Goal: Transaction & Acquisition: Purchase product/service

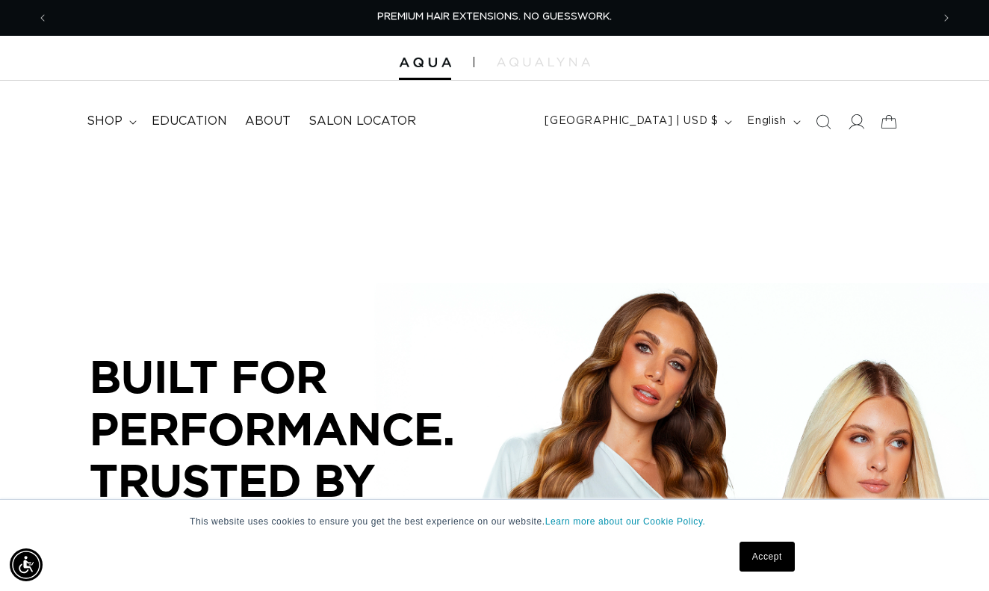
click at [855, 129] on icon at bounding box center [856, 122] width 16 height 16
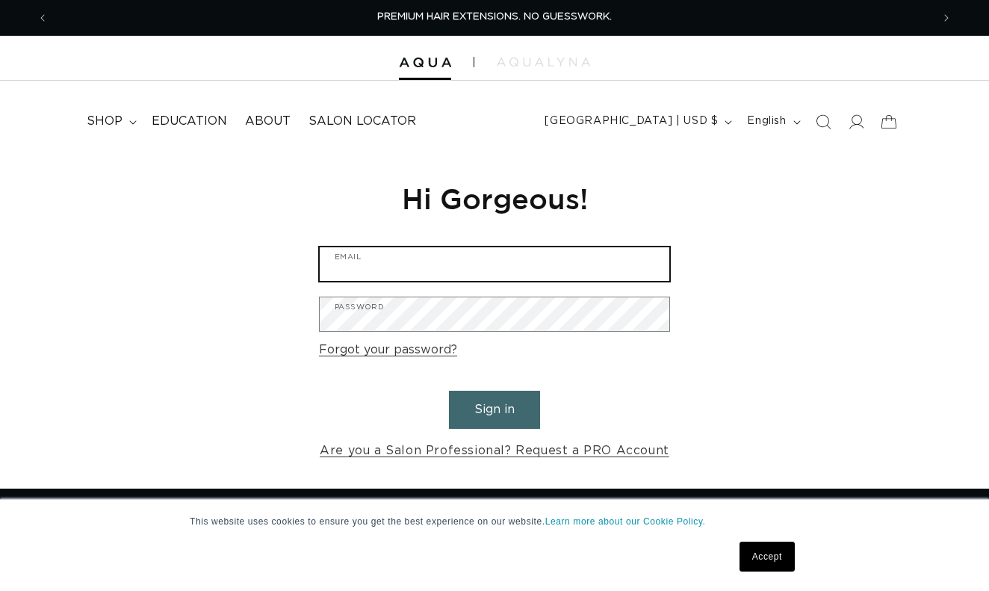
click at [417, 254] on input "Email" at bounding box center [495, 264] width 350 height 34
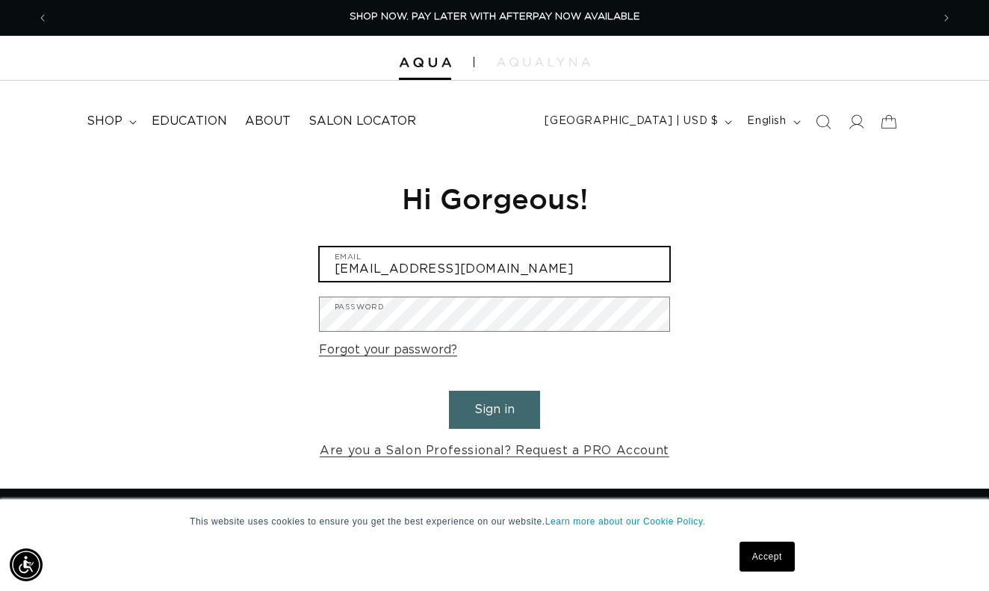
type input "a.lucien@aol.com"
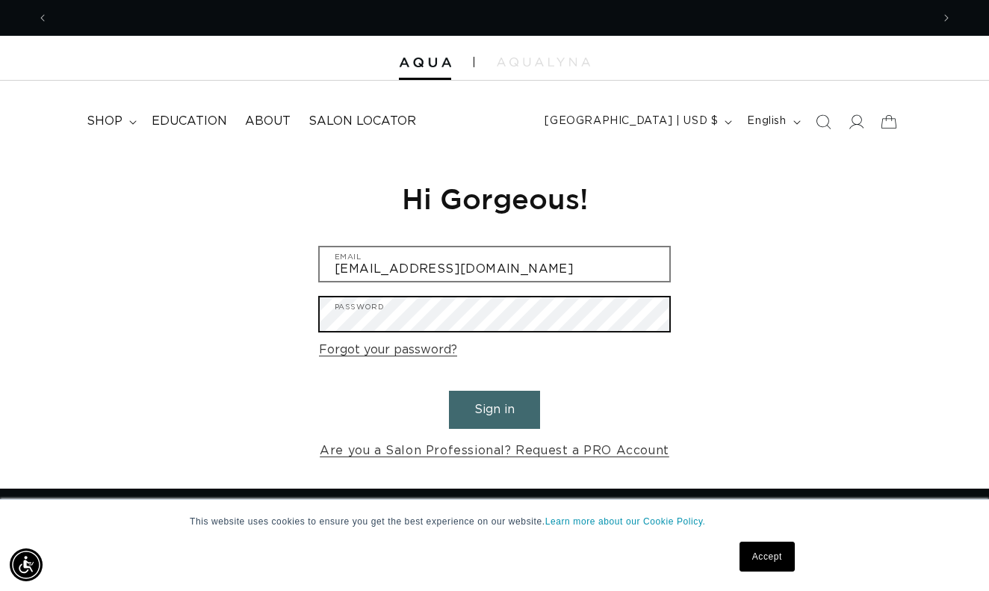
scroll to position [0, 0]
click at [495, 407] on button "Sign in" at bounding box center [494, 410] width 91 height 38
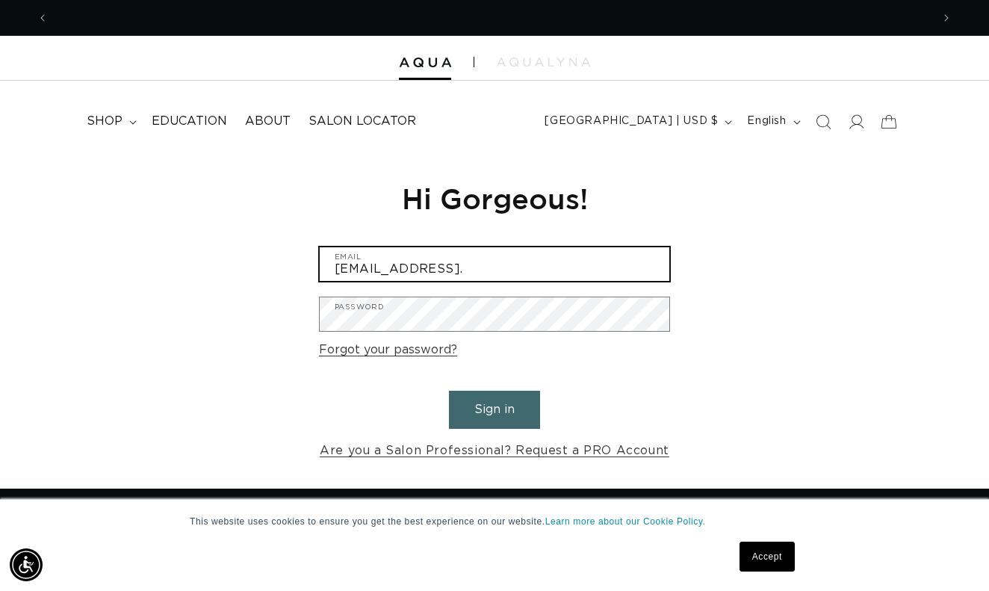
scroll to position [0, 1766]
type input "a.lucien@aol.com"
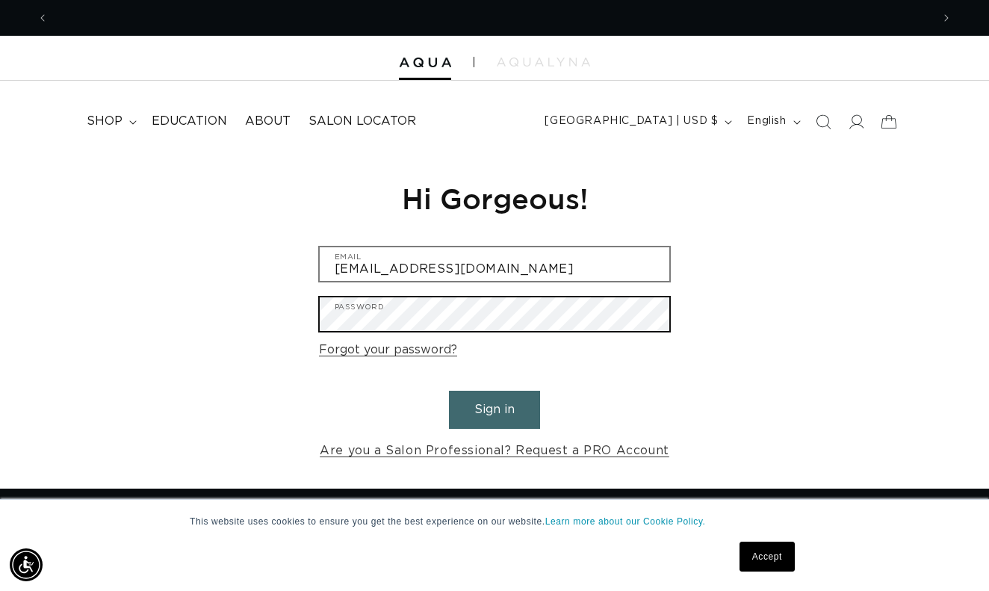
scroll to position [0, 0]
click at [495, 407] on button "Sign in" at bounding box center [494, 410] width 91 height 38
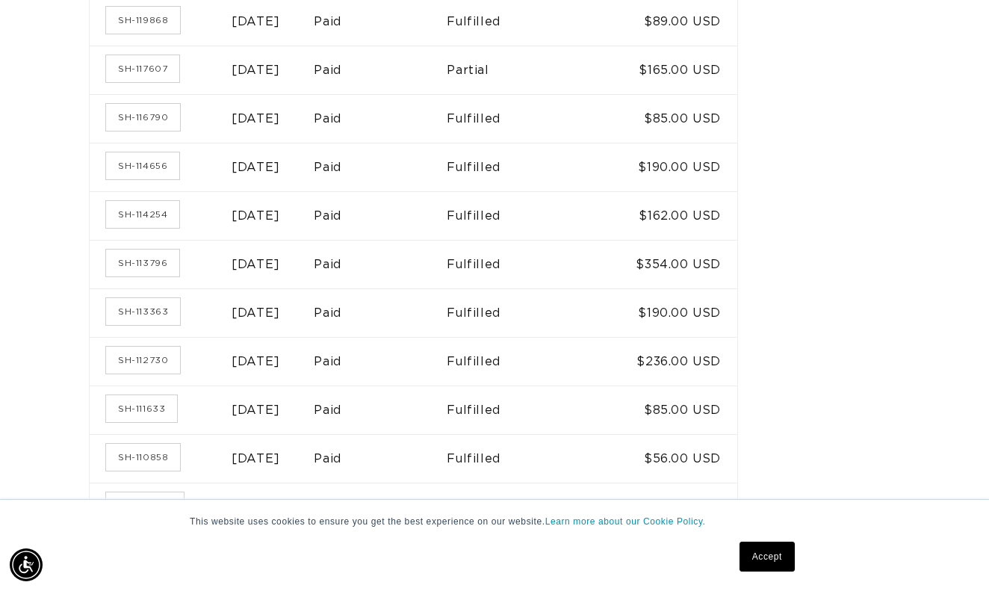
scroll to position [0, 1766]
click at [131, 396] on link "SH-111633" at bounding box center [141, 407] width 71 height 27
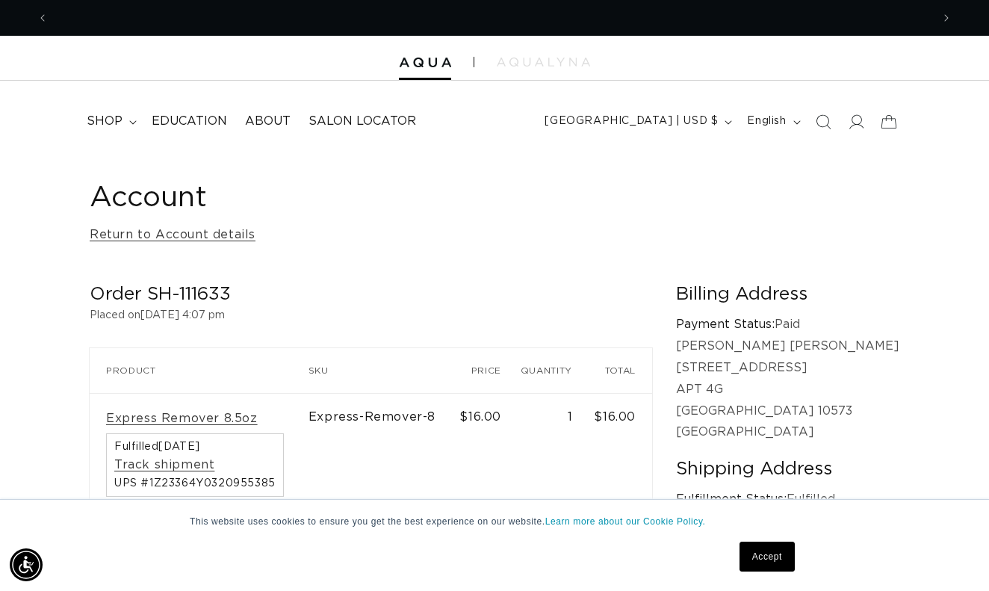
scroll to position [0, 883]
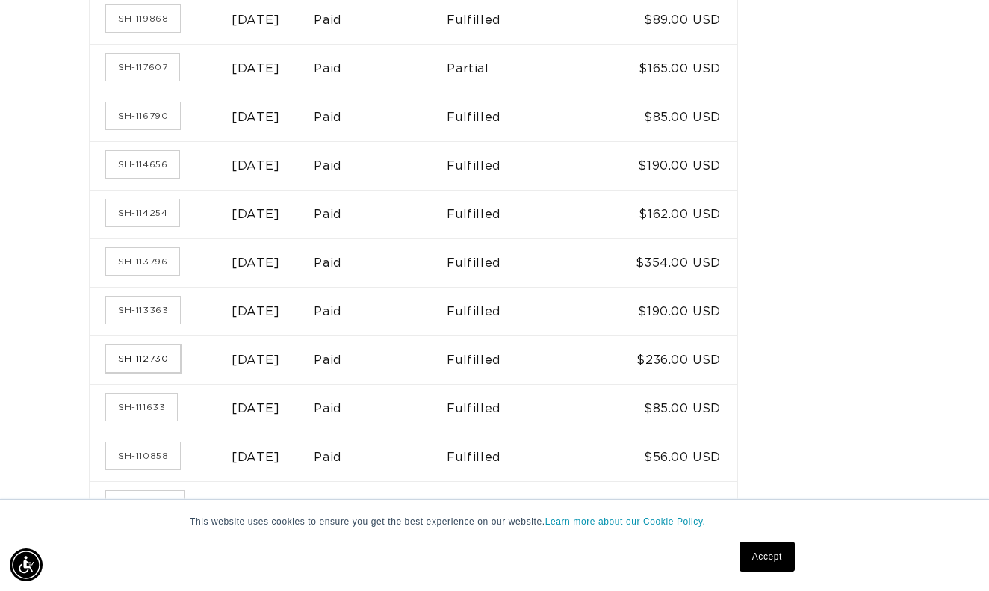
click at [142, 346] on link "SH-112730" at bounding box center [143, 358] width 74 height 27
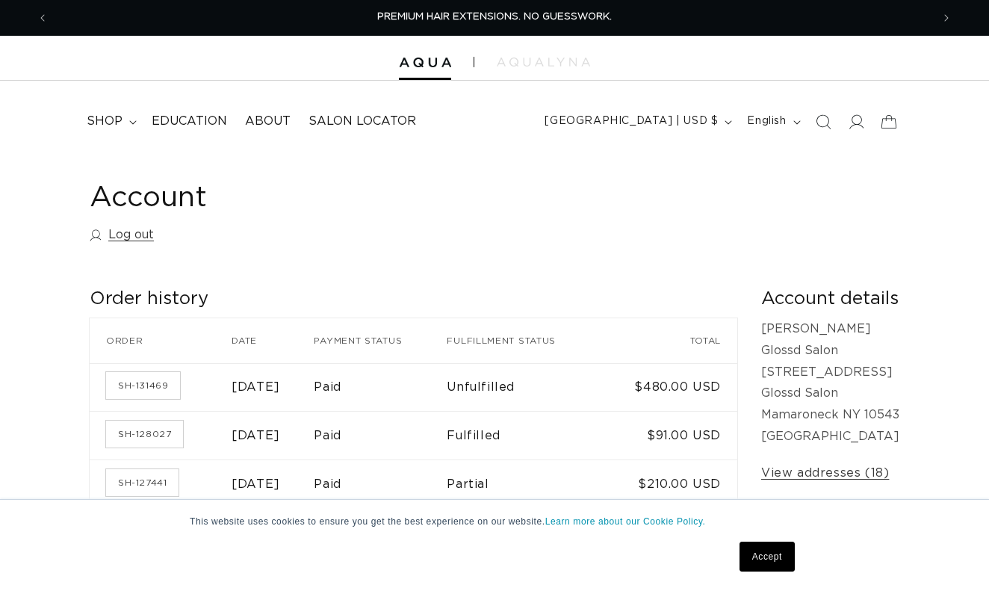
scroll to position [707, 0]
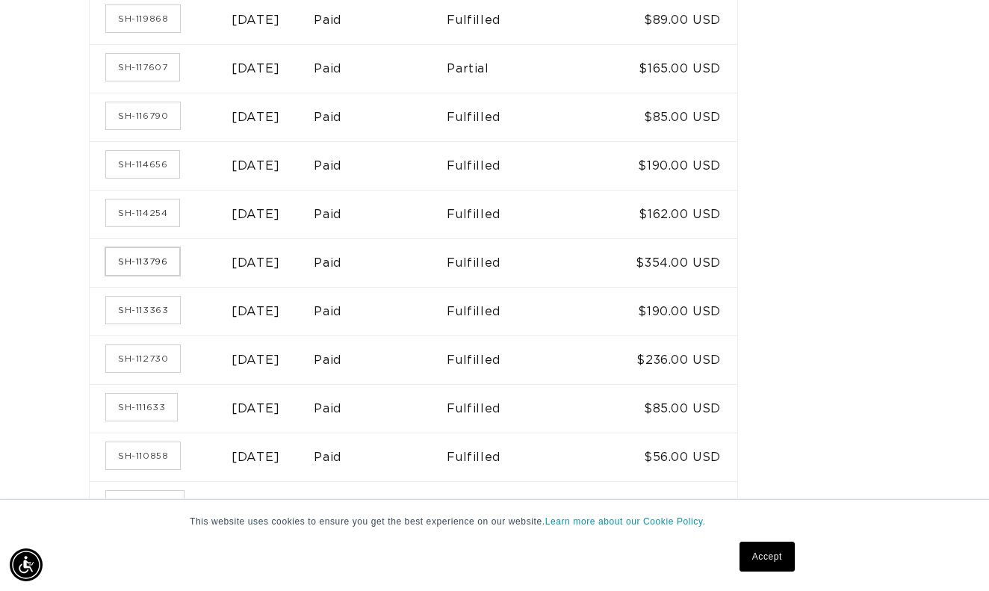
click at [138, 253] on link "SH-113796" at bounding box center [142, 261] width 73 height 27
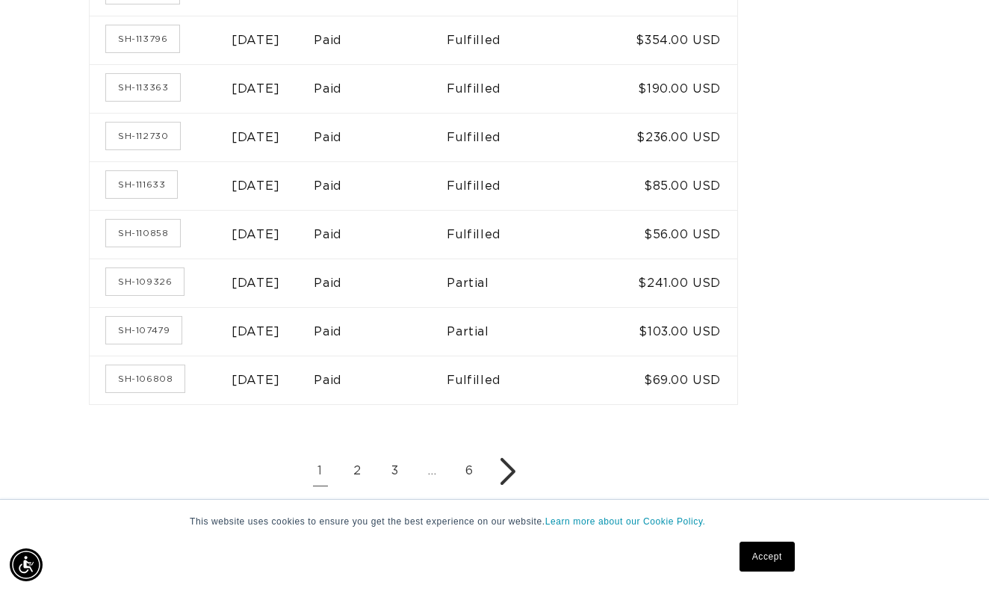
scroll to position [0, 1766]
click at [500, 460] on icon "Next page" at bounding box center [507, 471] width 15 height 27
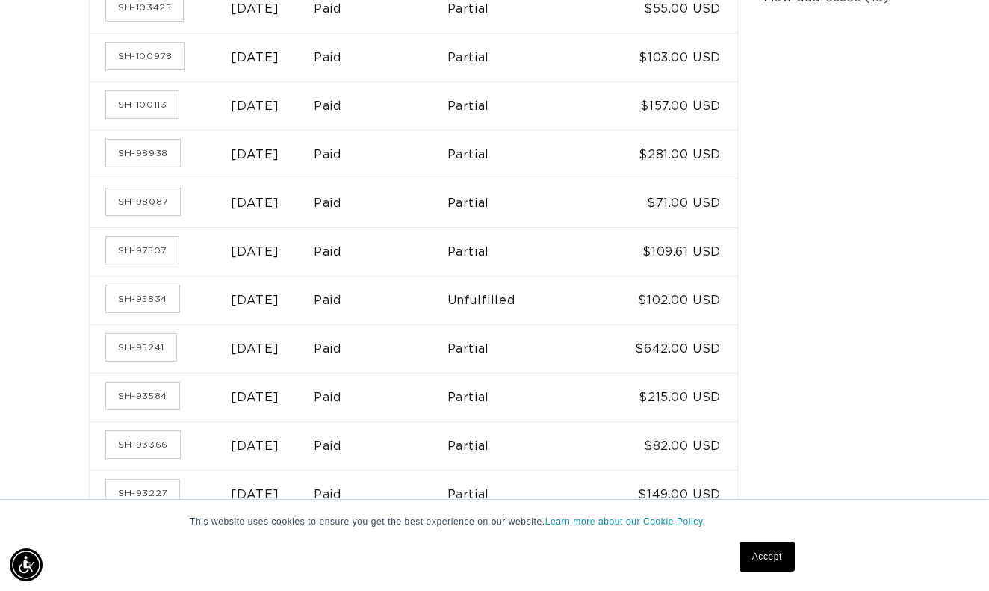
scroll to position [477, 0]
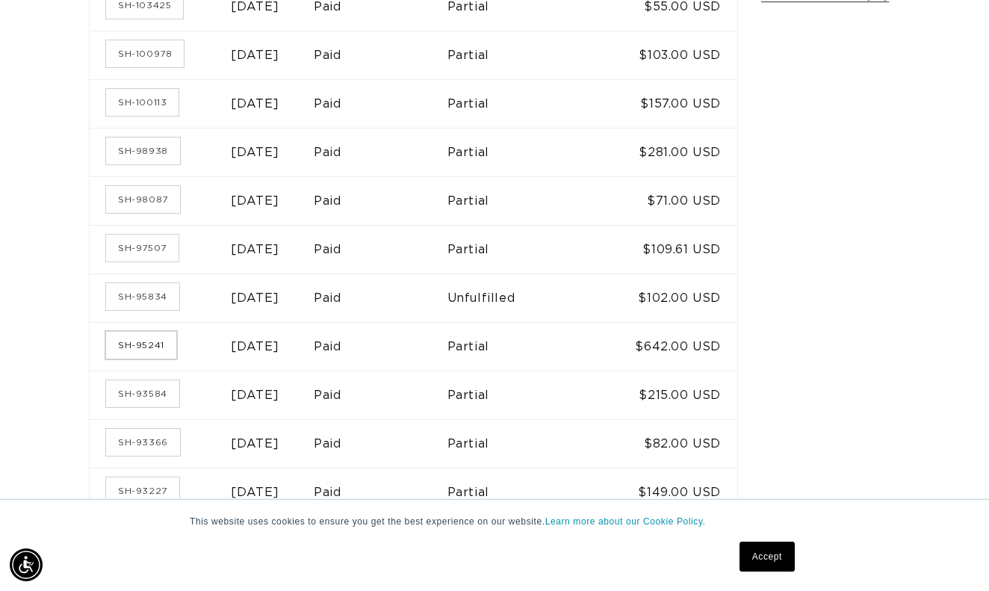
click at [150, 342] on link "SH-95241" at bounding box center [141, 345] width 70 height 27
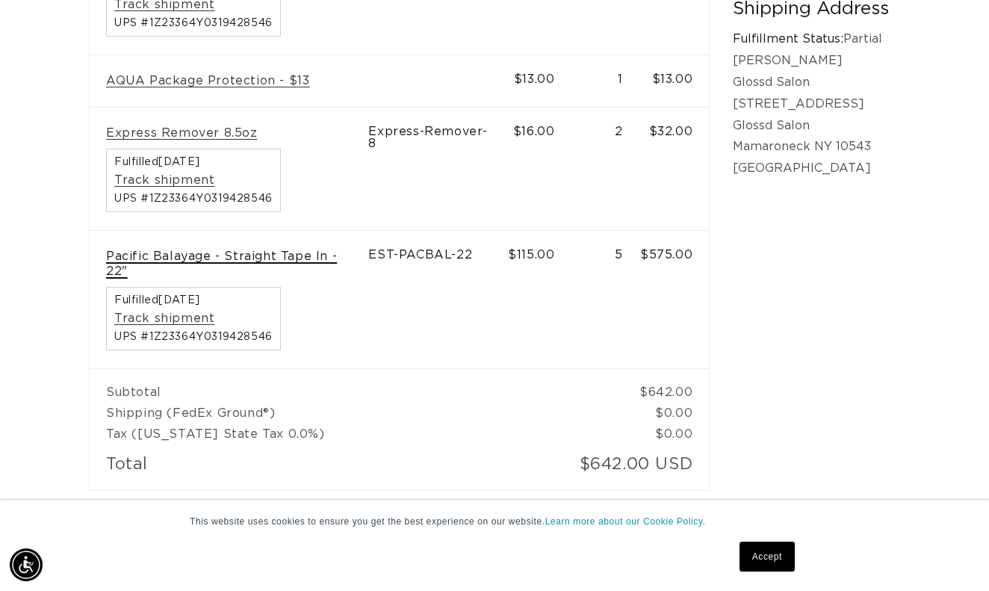
click at [114, 249] on link "Pacific Balayage - Straight Tape In - 22"" at bounding box center [229, 264] width 246 height 31
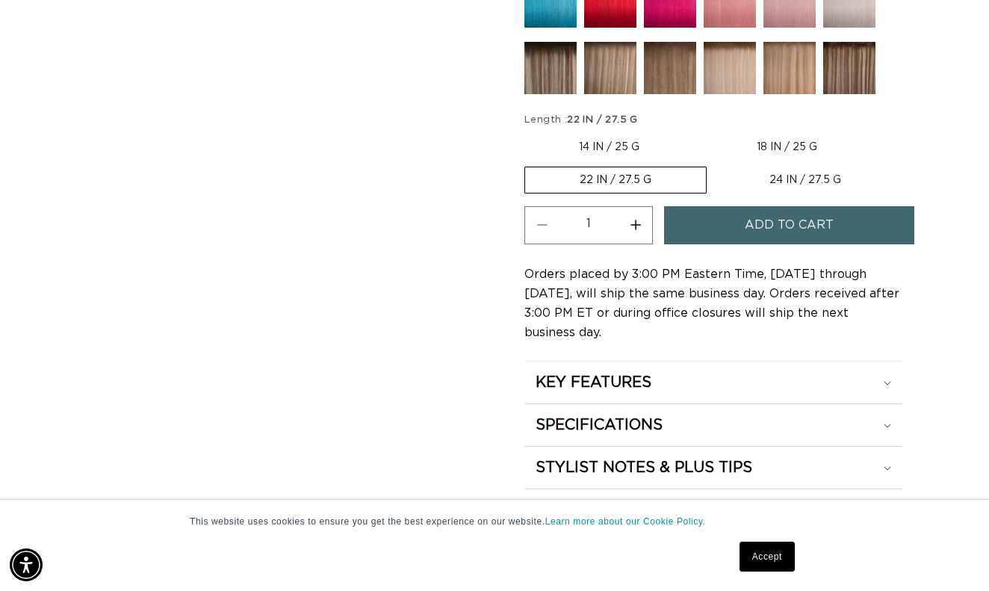
scroll to position [0, 883]
click at [793, 169] on label "24 IN / 27.5 G Variant sold out or unavailable" at bounding box center [805, 179] width 181 height 25
click at [715, 164] on input "24 IN / 27.5 G Variant sold out or unavailable" at bounding box center [714, 164] width 1 height 1
radio input "true"
click at [644, 226] on button "Increase quantity for Pacific Balayage - Tape In" at bounding box center [636, 225] width 34 height 38
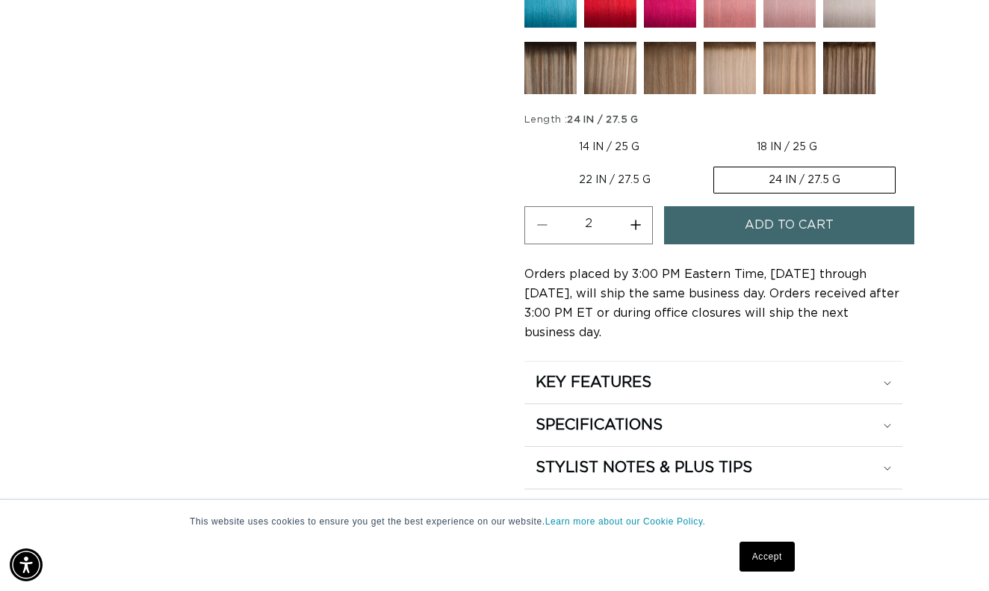
click at [644, 226] on button "Increase quantity for Pacific Balayage - Tape In" at bounding box center [636, 225] width 34 height 38
type input "5"
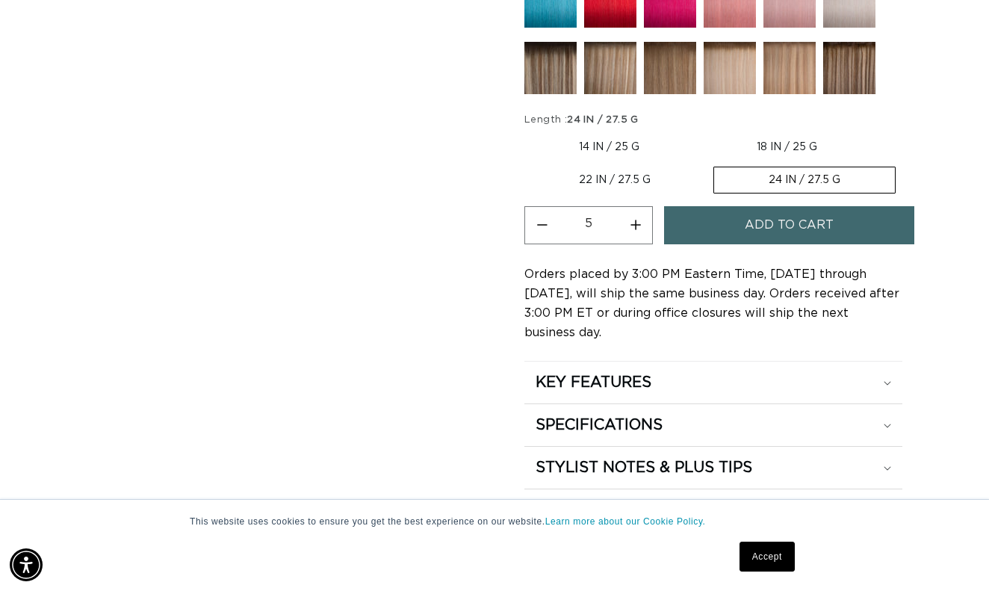
click at [715, 213] on button "Add to cart" at bounding box center [789, 225] width 251 height 38
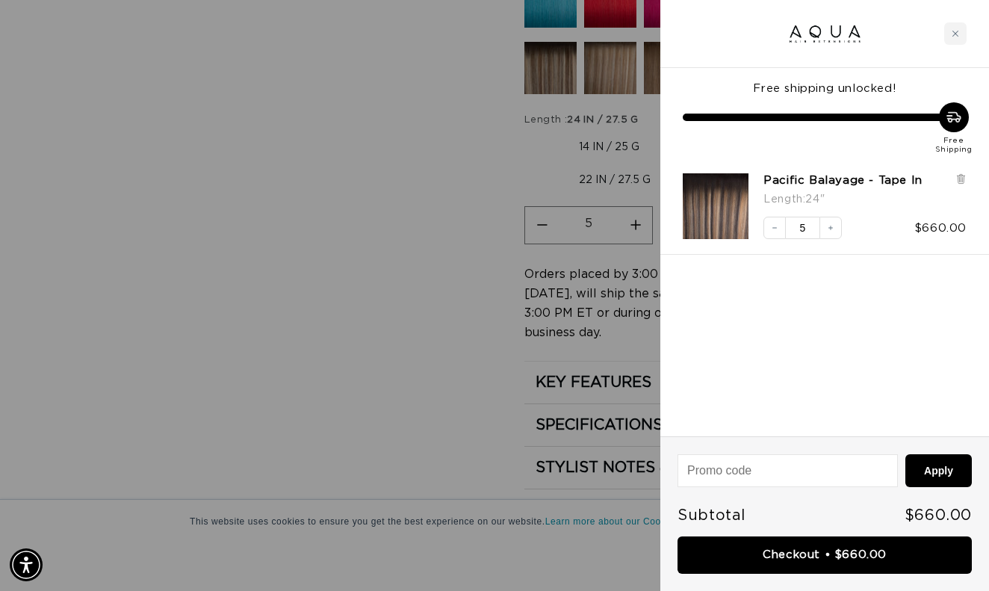
scroll to position [0, 0]
click at [953, 41] on div "Close cart" at bounding box center [955, 33] width 22 height 22
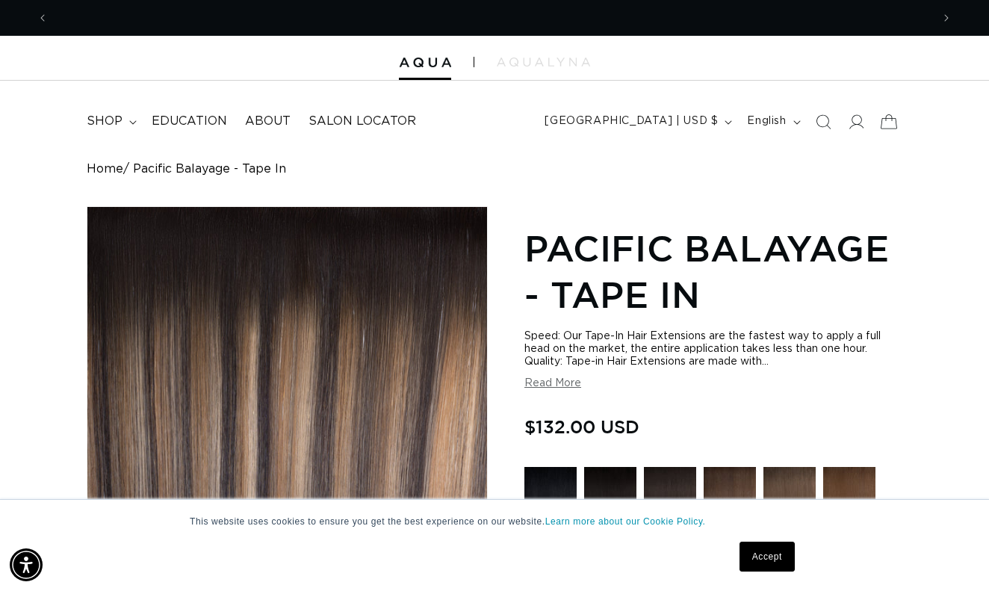
click at [887, 120] on icon at bounding box center [888, 121] width 35 height 35
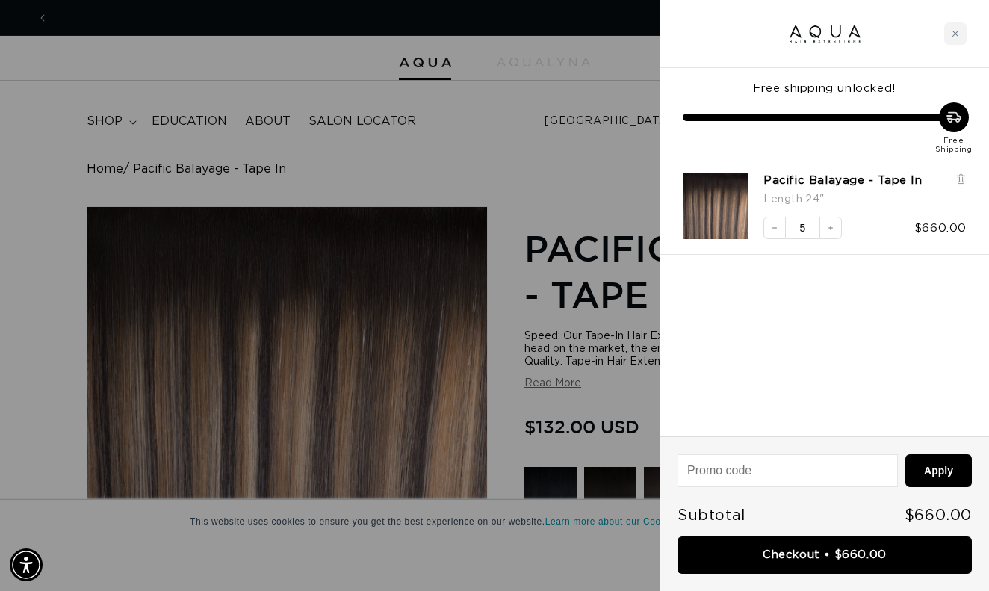
scroll to position [0, 1766]
click at [959, 36] on icon "Close cart" at bounding box center [955, 33] width 7 height 7
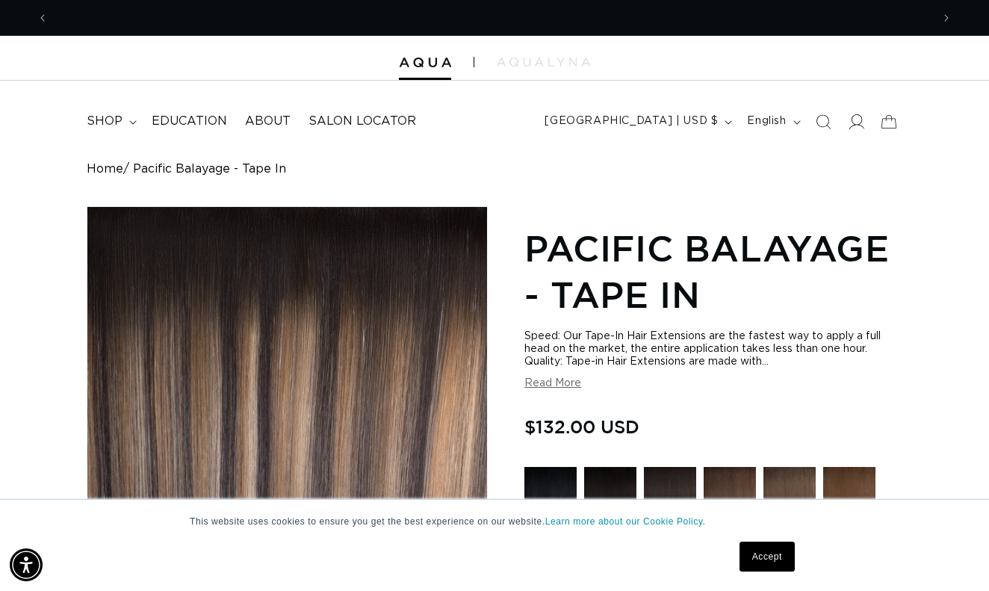
scroll to position [0, 0]
click at [857, 123] on icon at bounding box center [857, 121] width 16 height 15
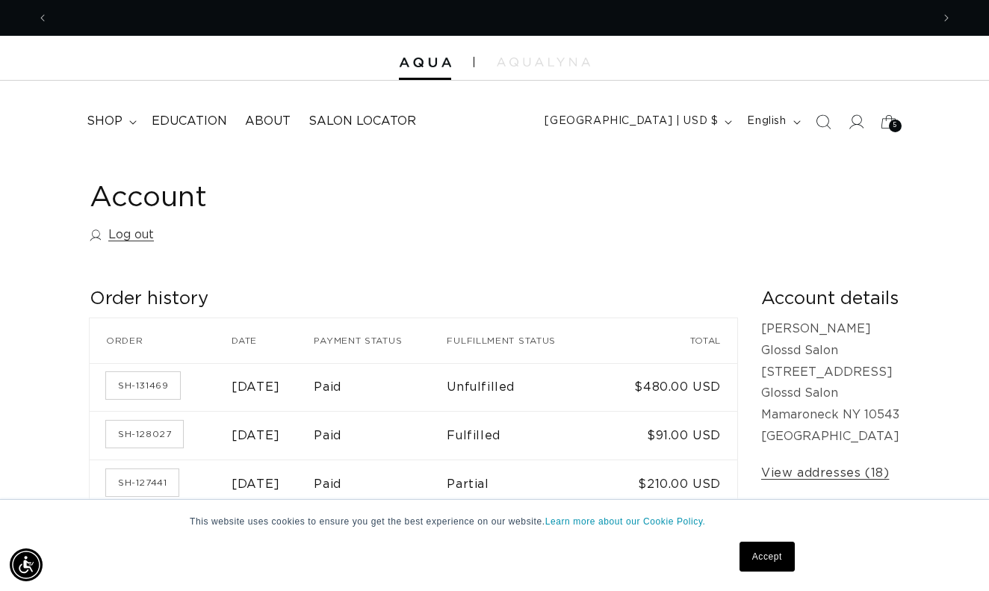
scroll to position [0, 883]
click at [897, 130] on span "5" at bounding box center [895, 126] width 4 height 13
